Goal: Transaction & Acquisition: Purchase product/service

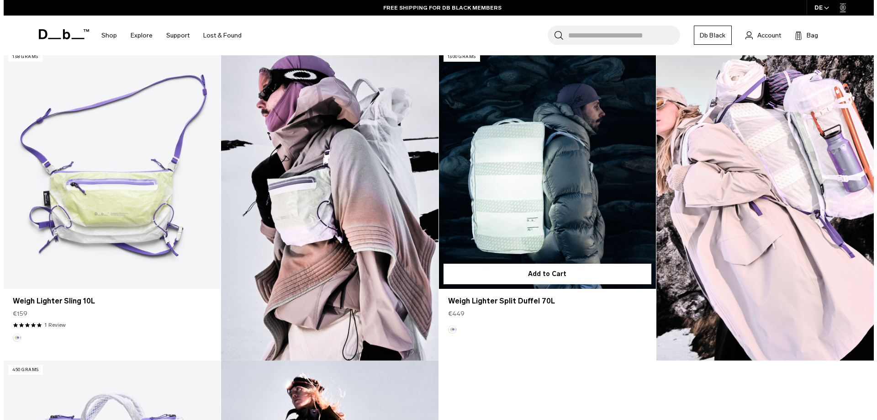
scroll to position [592, 0]
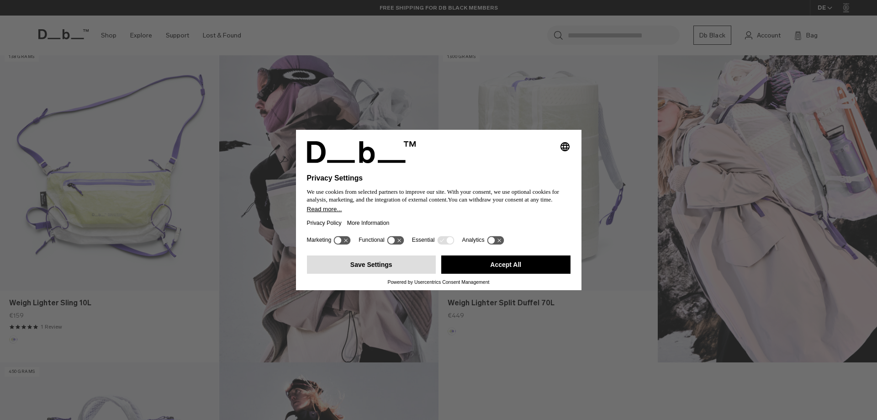
click at [367, 269] on button "Save Settings" at bounding box center [371, 264] width 129 height 18
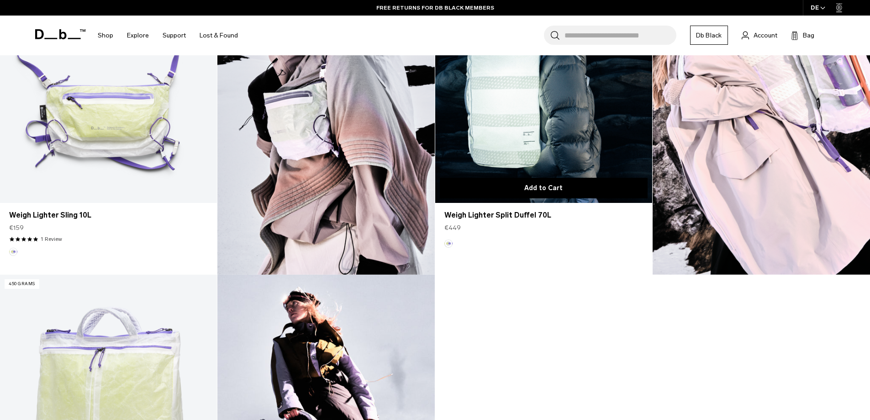
scroll to position [611, 0]
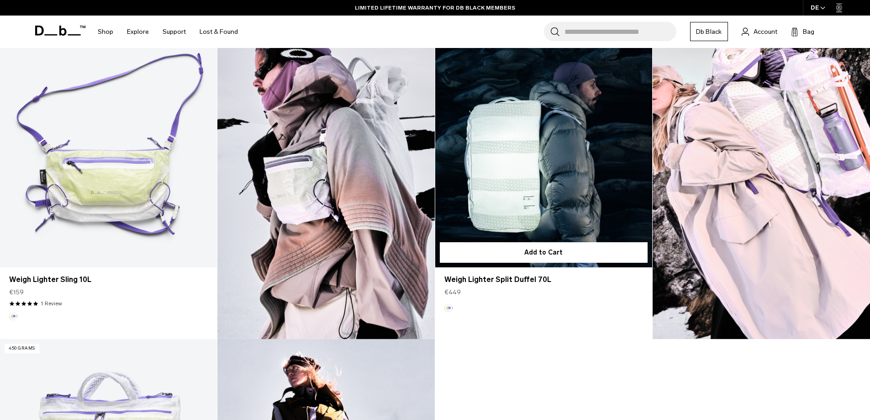
click at [537, 166] on link "Weigh Lighter Split Duffel 70L" at bounding box center [543, 146] width 217 height 241
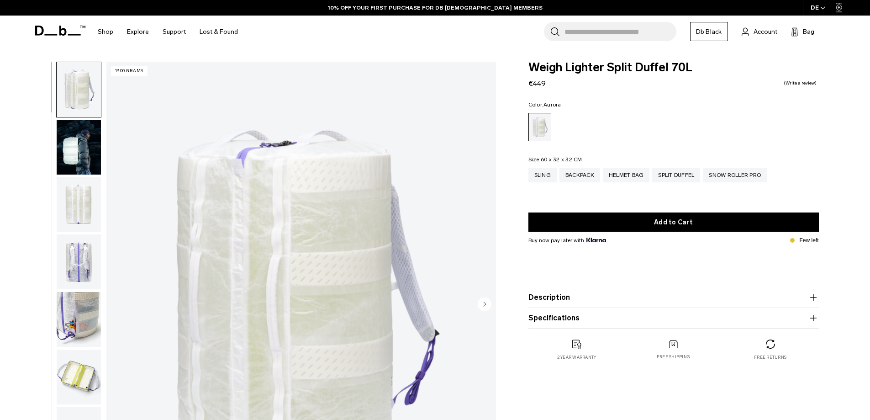
click at [85, 373] on img "button" at bounding box center [79, 376] width 44 height 55
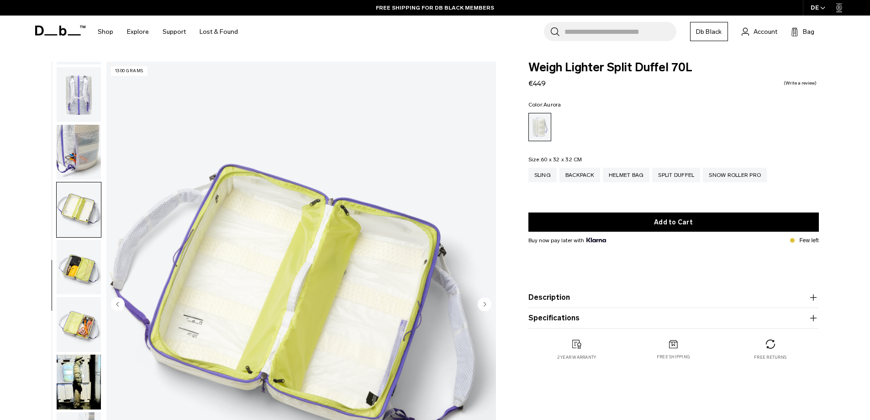
scroll to position [201, 0]
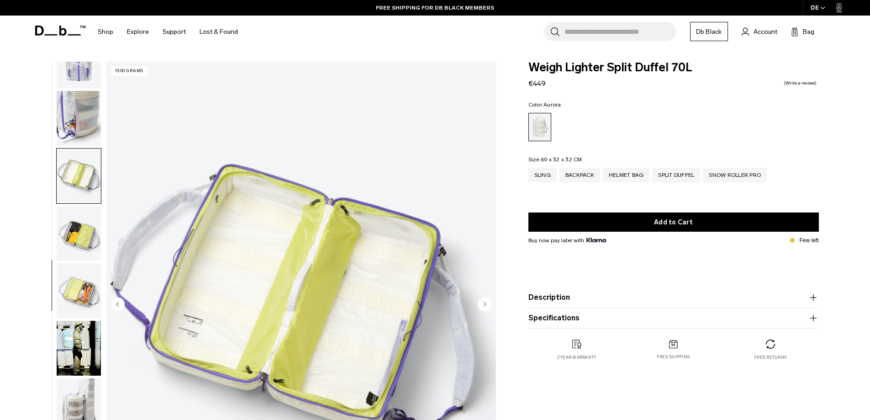
click at [82, 285] on img "button" at bounding box center [79, 290] width 44 height 55
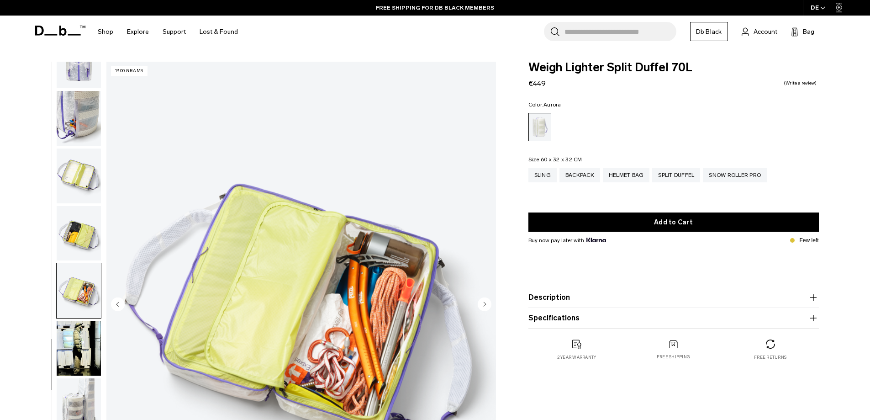
click at [80, 228] on img "button" at bounding box center [79, 233] width 44 height 55
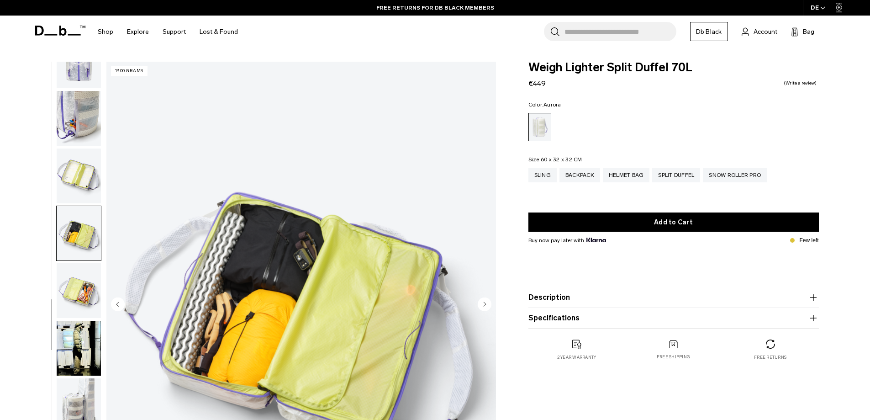
click at [78, 178] on img "button" at bounding box center [79, 175] width 44 height 55
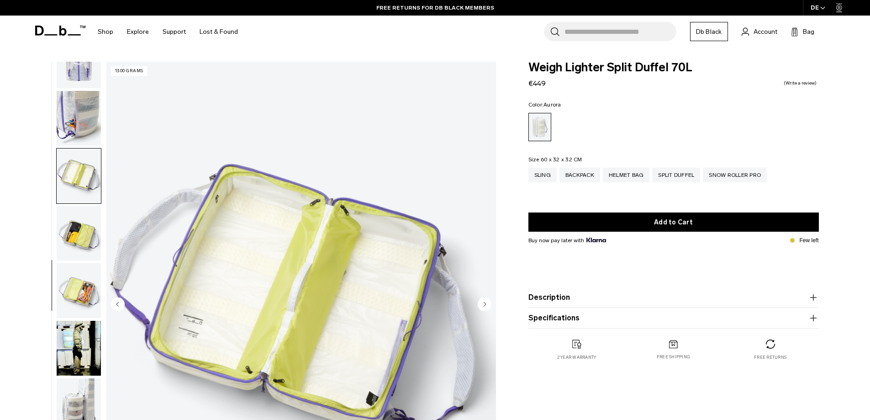
click at [86, 112] on img "button" at bounding box center [79, 118] width 44 height 55
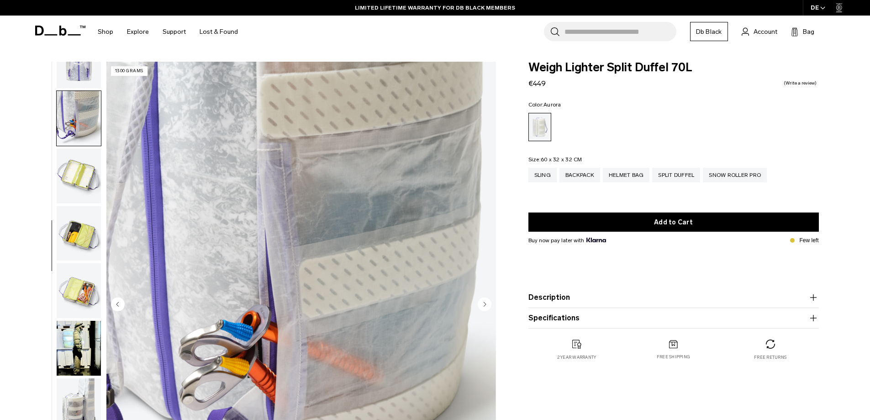
click at [71, 72] on img "button" at bounding box center [79, 60] width 44 height 55
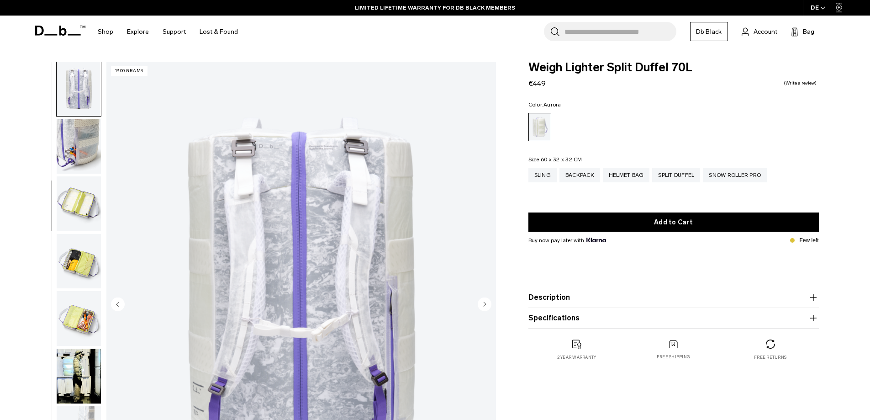
scroll to position [172, 0]
click at [83, 164] on img "button" at bounding box center [79, 147] width 44 height 55
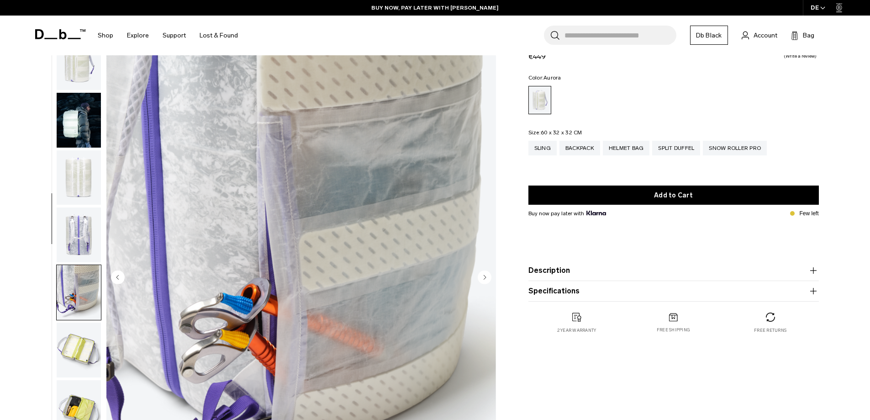
scroll to position [0, 0]
